Goal: Transaction & Acquisition: Purchase product/service

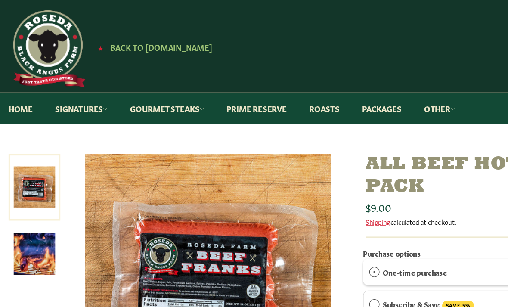
click at [383, 92] on icon at bounding box center [381, 92] width 4 height 4
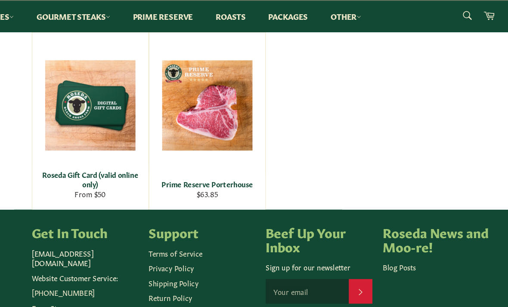
scroll to position [582, 0]
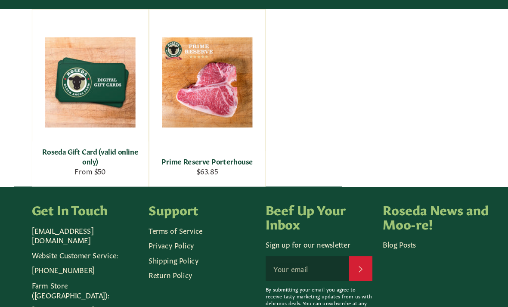
click at [281, 110] on div "Other All Gift Card Freezer Beef Roseda Gift Card (valid online only) From $50 …" at bounding box center [254, 101] width 491 height 149
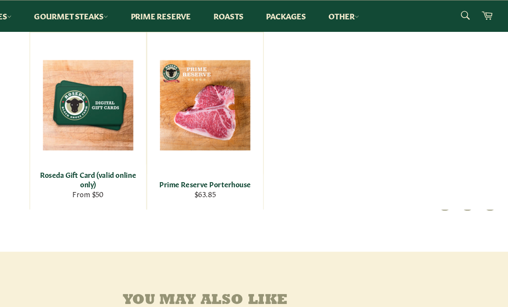
scroll to position [298, 0]
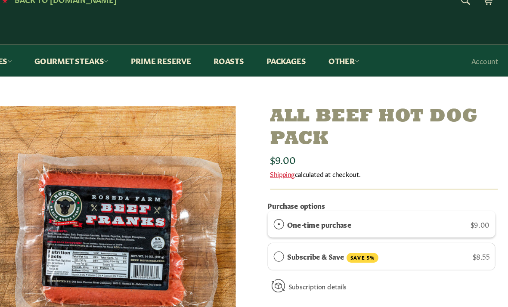
scroll to position [19, 0]
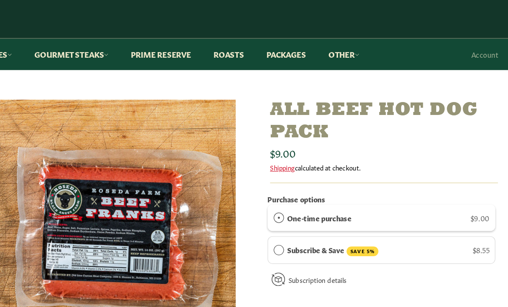
click at [308, 110] on h1 "All Beef Hot Dog Pack" at bounding box center [403, 128] width 191 height 37
click at [308, 162] on link "Shipping" at bounding box center [318, 166] width 21 height 8
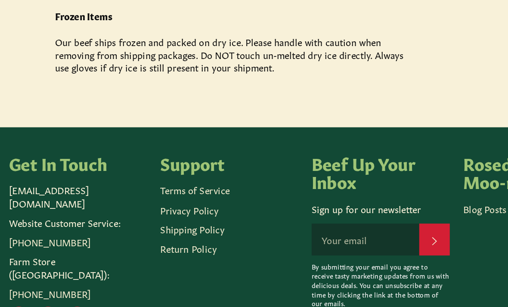
scroll to position [392, 0]
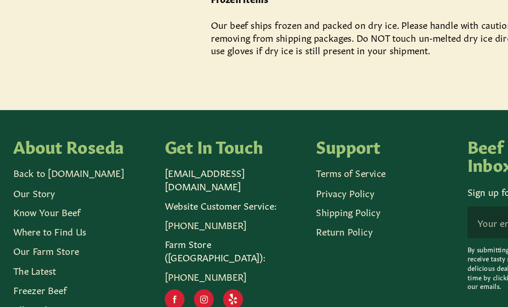
click at [53, 235] on link "Where to Find Us" at bounding box center [32, 239] width 47 height 9
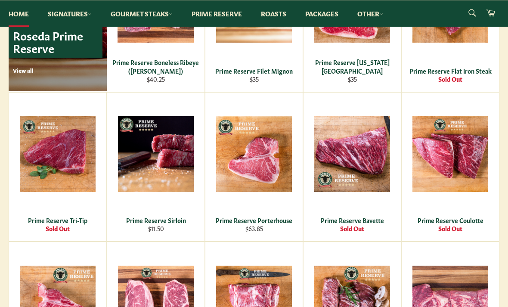
scroll to position [648, 0]
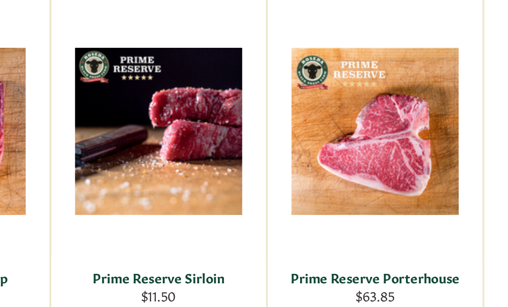
click at [128, 146] on span "View" at bounding box center [155, 157] width 55 height 22
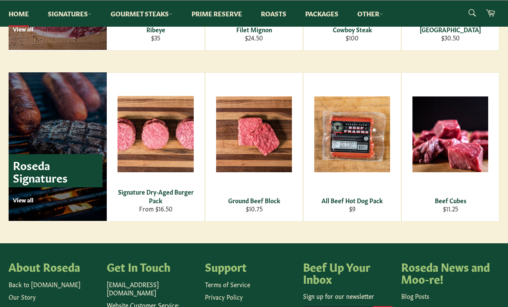
scroll to position [1156, 0]
